Goal: Information Seeking & Learning: Learn about a topic

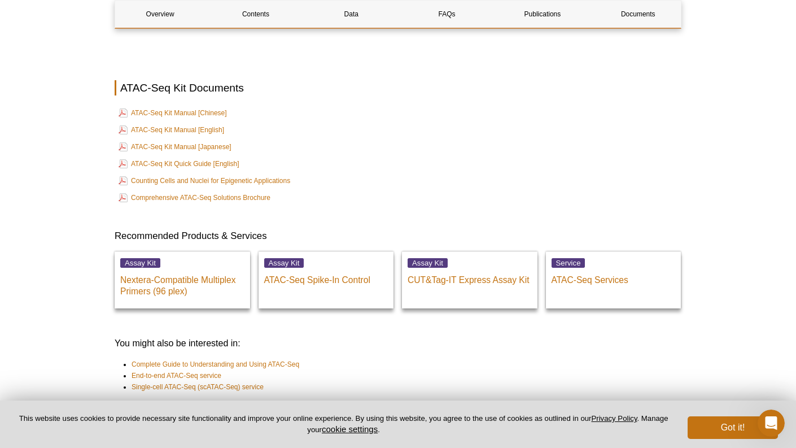
scroll to position [2963, 0]
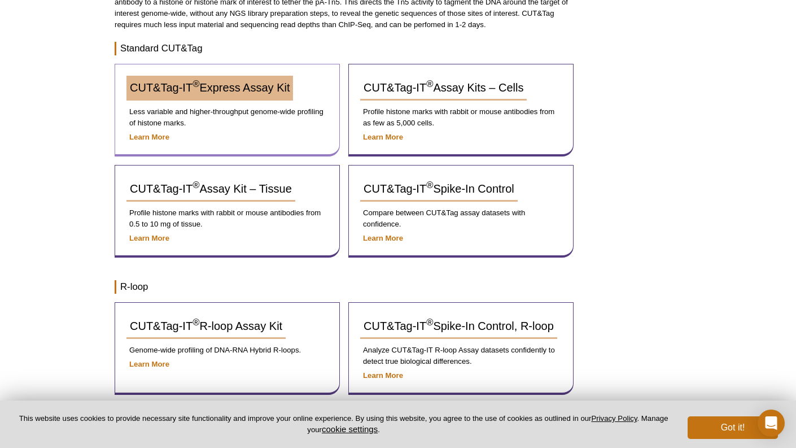
scroll to position [152, 0]
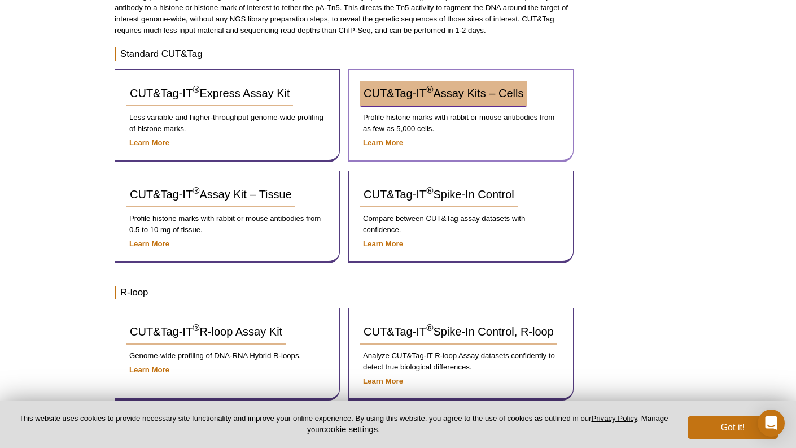
click at [378, 91] on span "CUT&Tag-IT ® Assay Kits – Cells" at bounding box center [444, 93] width 160 height 12
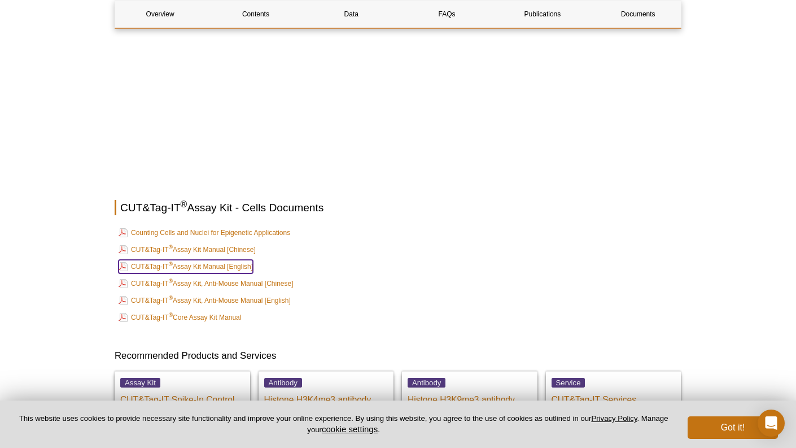
scroll to position [3545, 0]
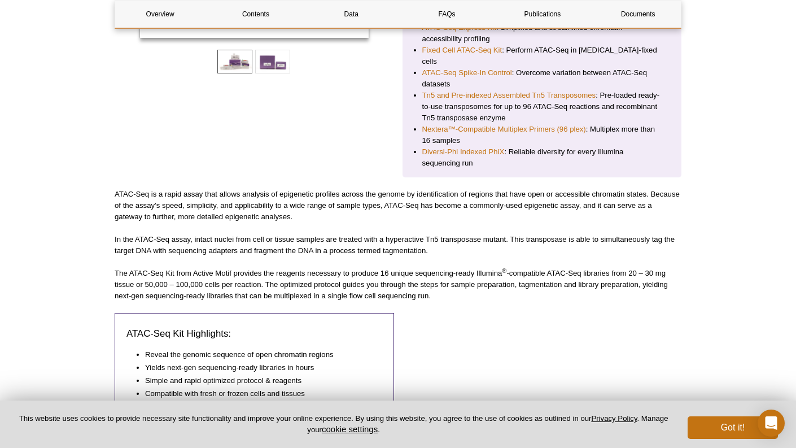
scroll to position [113, 0]
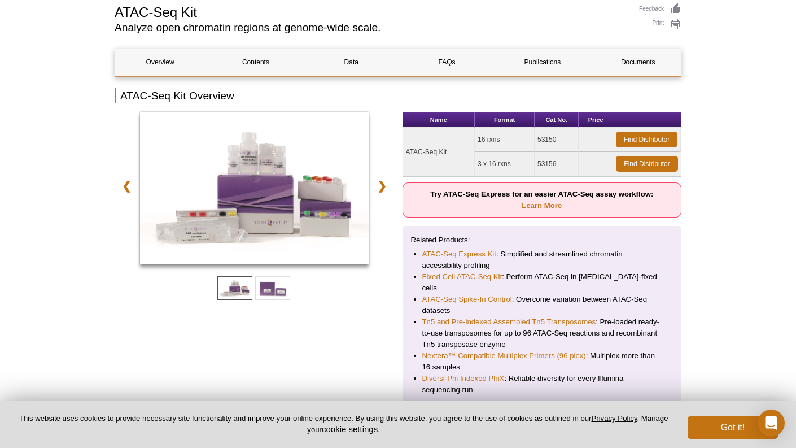
click at [423, 408] on pint-cookie-banner "This website uses cookies to provide necessary site functionality and improve y…" at bounding box center [398, 423] width 796 height 47
